Goal: Task Accomplishment & Management: Use online tool/utility

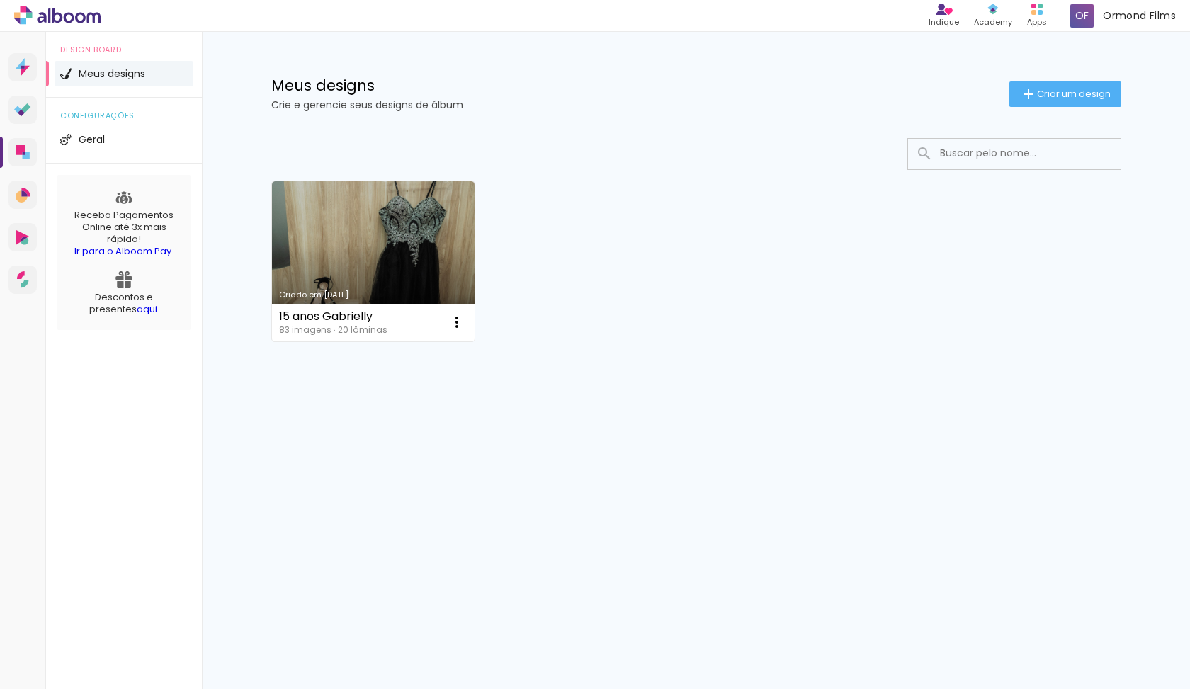
click at [410, 233] on link "Criado em [DATE]" at bounding box center [373, 261] width 203 height 160
